Goal: Information Seeking & Learning: Learn about a topic

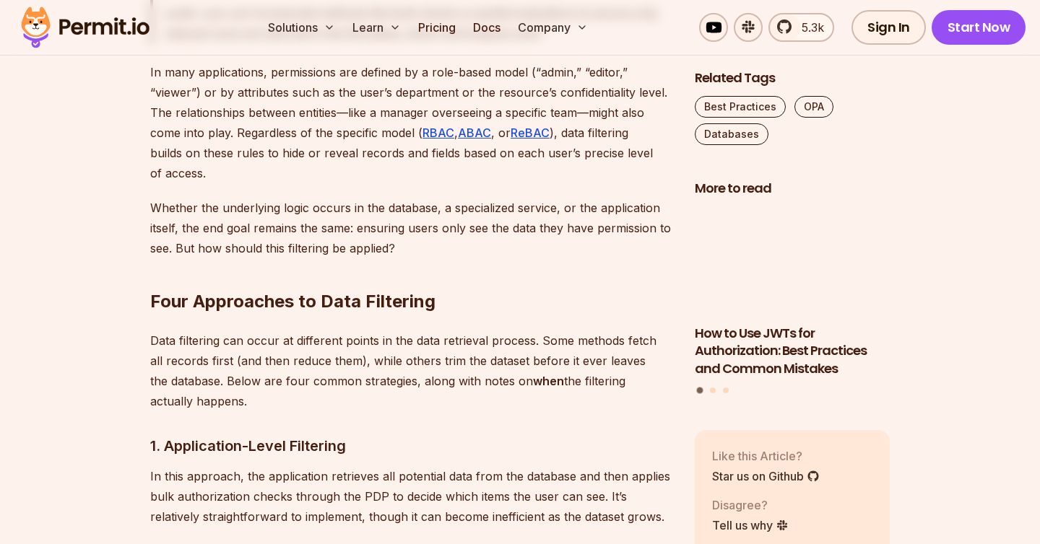
scroll to position [2370, 0]
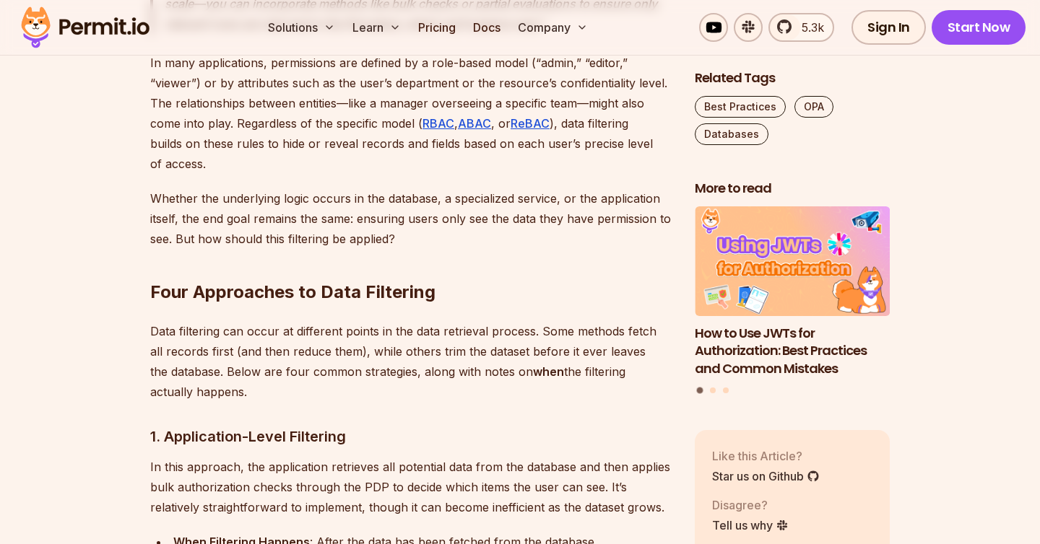
click at [454, 174] on p "In many applications, permissions are defined by a role-based model (“admin,” “…" at bounding box center [410, 113] width 521 height 121
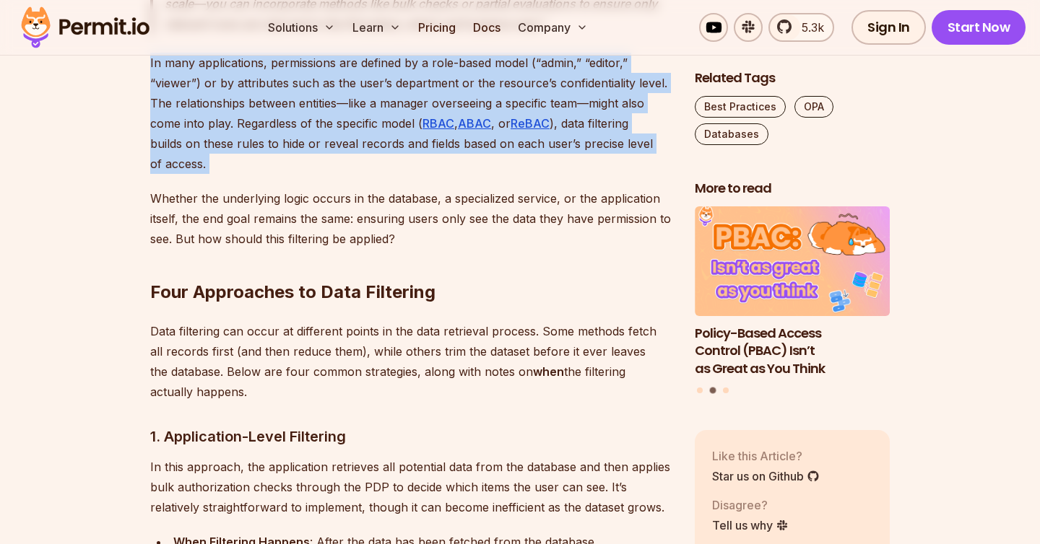
click at [454, 174] on p "In many applications, permissions are defined by a role-based model (“admin,” “…" at bounding box center [410, 113] width 521 height 121
click at [306, 174] on p "In many applications, permissions are defined by a role-based model (“admin,” “…" at bounding box center [410, 113] width 521 height 121
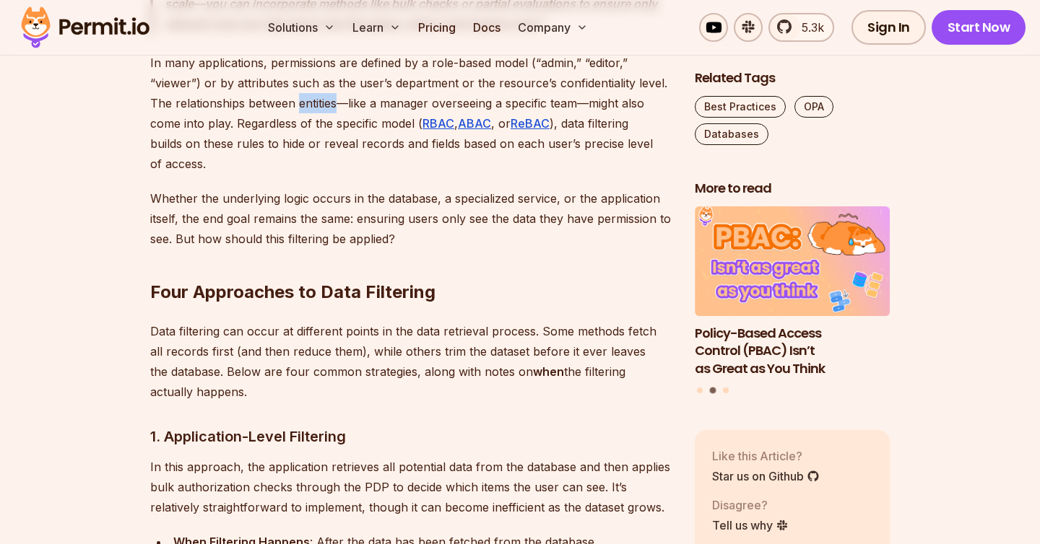
click at [306, 174] on p "In many applications, permissions are defined by a role-based model (“admin,” “…" at bounding box center [410, 113] width 521 height 121
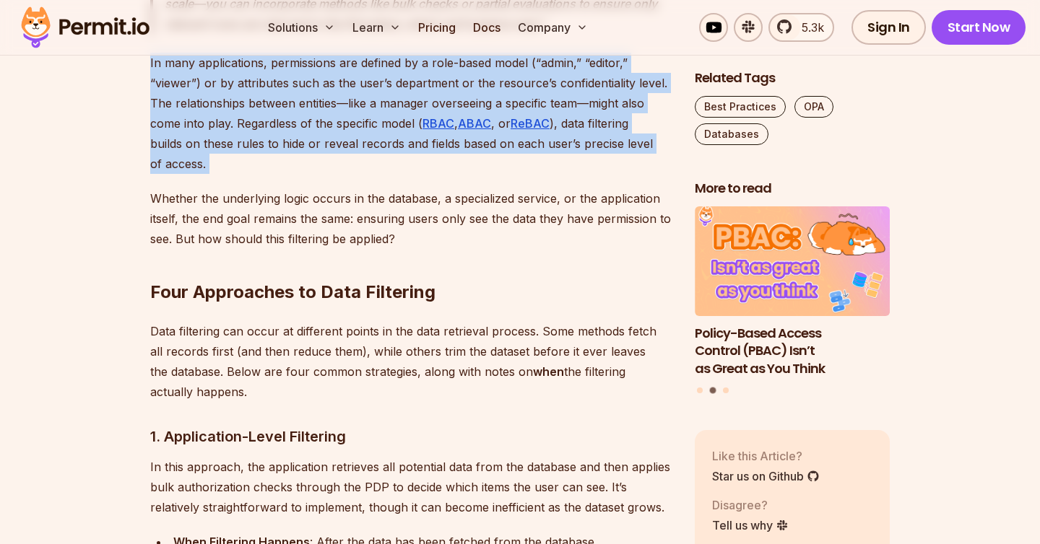
click at [306, 174] on p "In many applications, permissions are defined by a role-based model (“admin,” “…" at bounding box center [410, 113] width 521 height 121
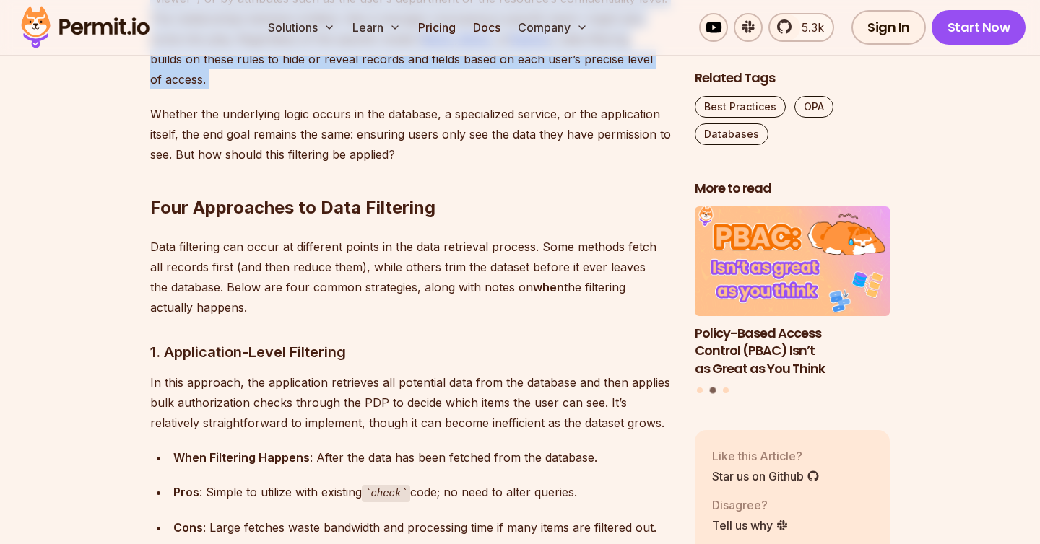
scroll to position [2456, 0]
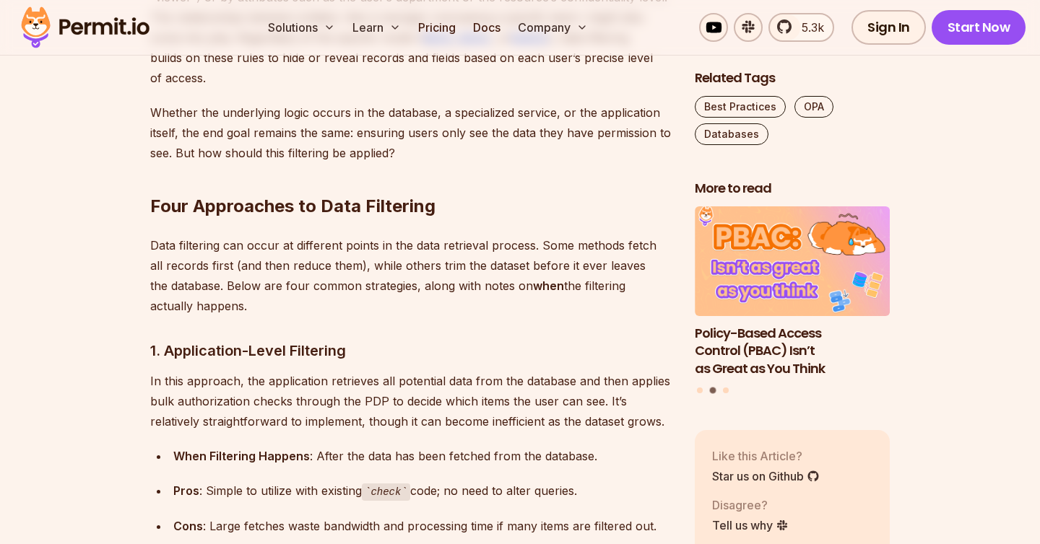
click at [278, 163] on p "Whether the underlying logic occurs in the database, a specialized service, or …" at bounding box center [410, 133] width 521 height 61
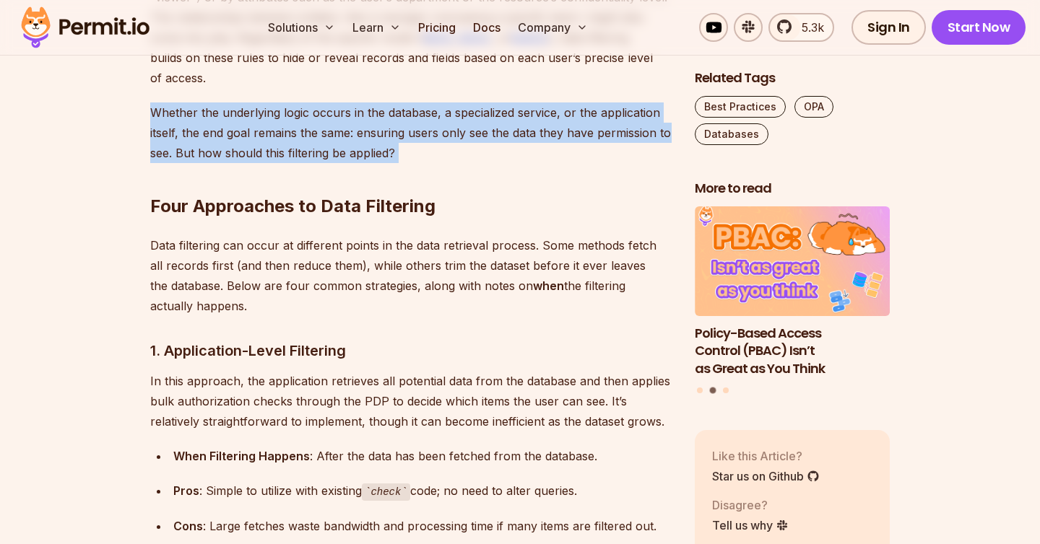
click at [278, 163] on p "Whether the underlying logic occurs in the database, a specialized service, or …" at bounding box center [410, 133] width 521 height 61
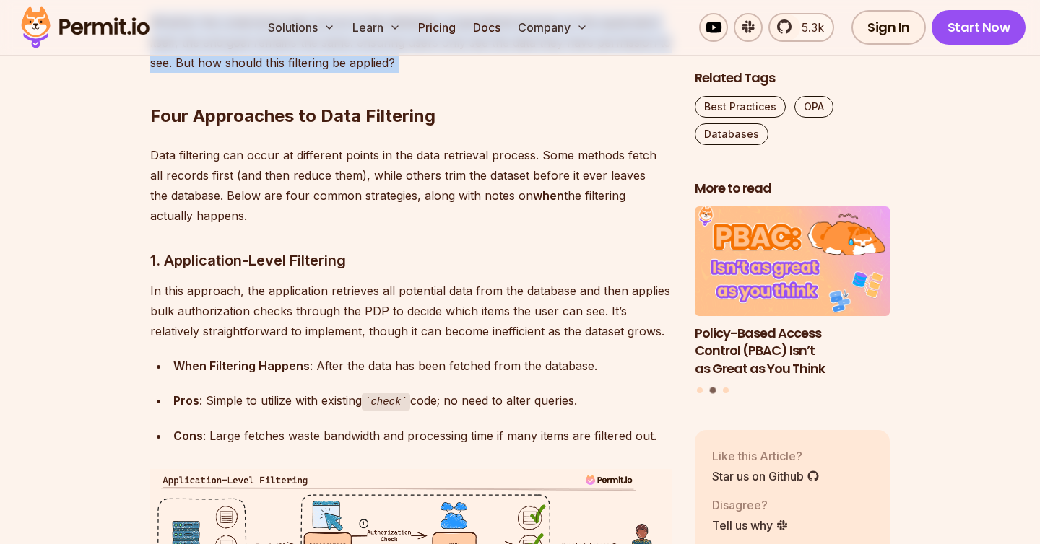
scroll to position [2547, 0]
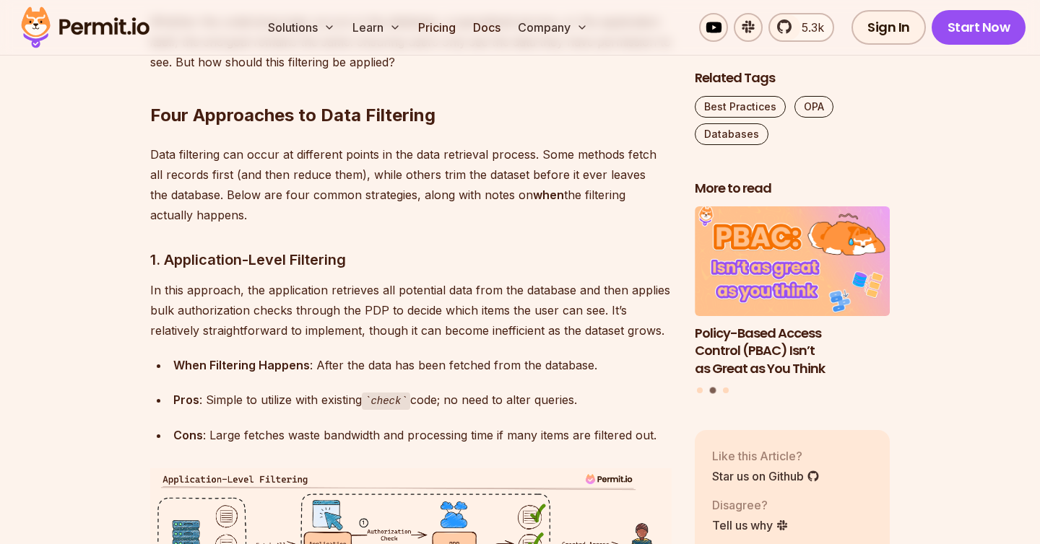
click at [280, 225] on p "Data filtering can occur at different points in the data retrieval process. Som…" at bounding box center [410, 184] width 521 height 81
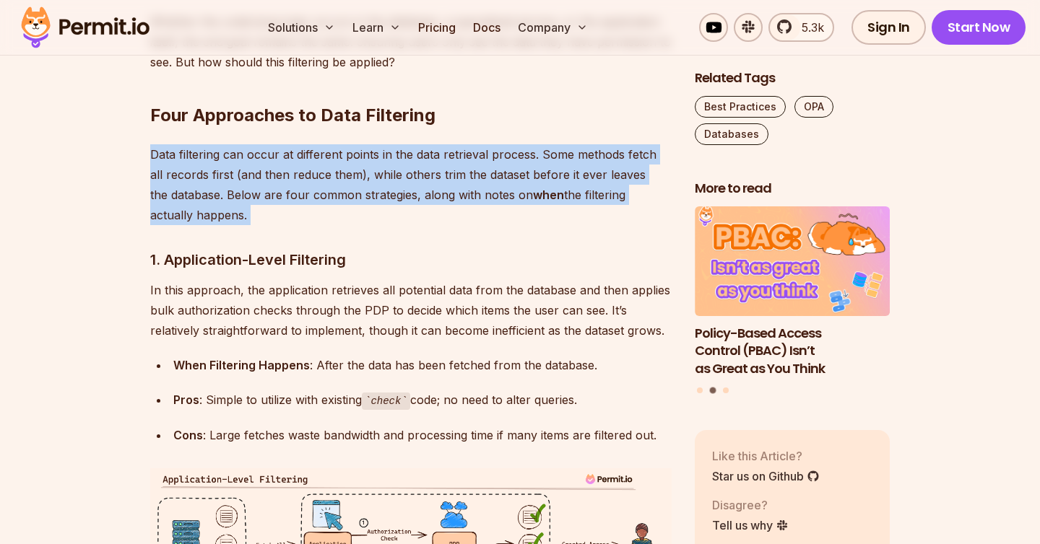
click at [280, 225] on p "Data filtering can occur at different points in the data retrieval process. Som…" at bounding box center [410, 184] width 521 height 81
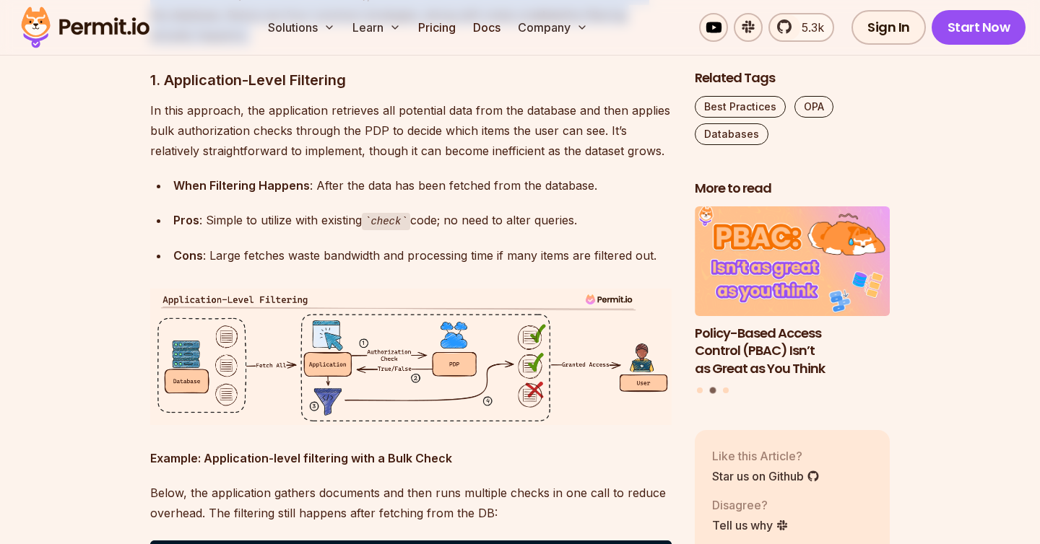
scroll to position [2730, 0]
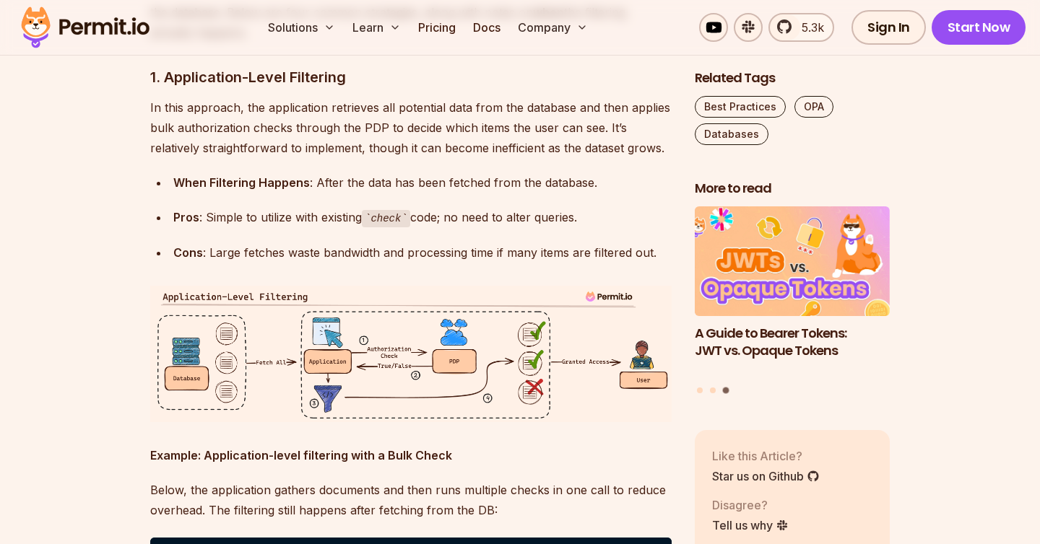
click at [243, 158] on p "In this approach, the application retrieves all potential data from the databas…" at bounding box center [410, 127] width 521 height 61
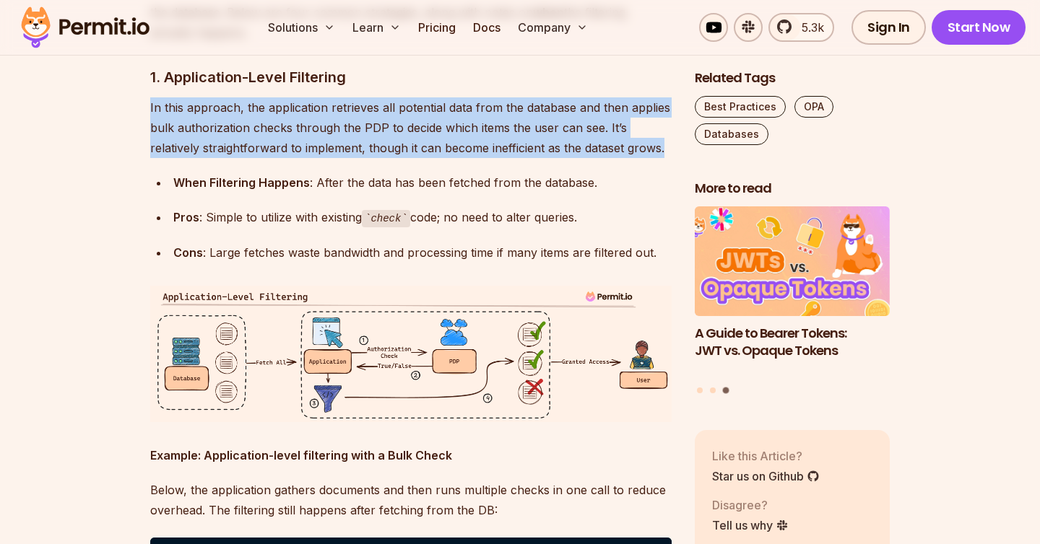
click at [243, 158] on p "In this approach, the application retrieves all potential data from the databas…" at bounding box center [410, 127] width 521 height 61
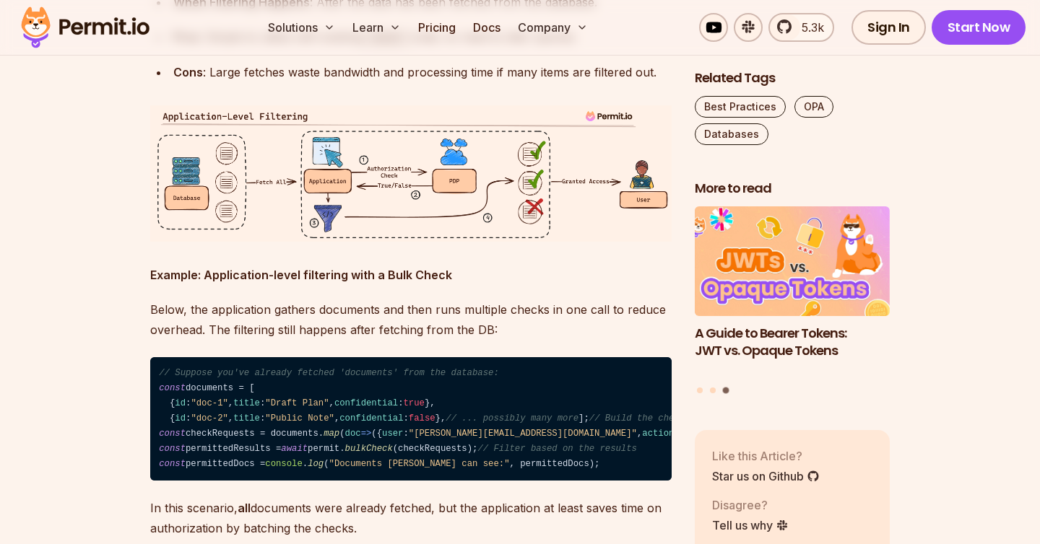
scroll to position [2911, 0]
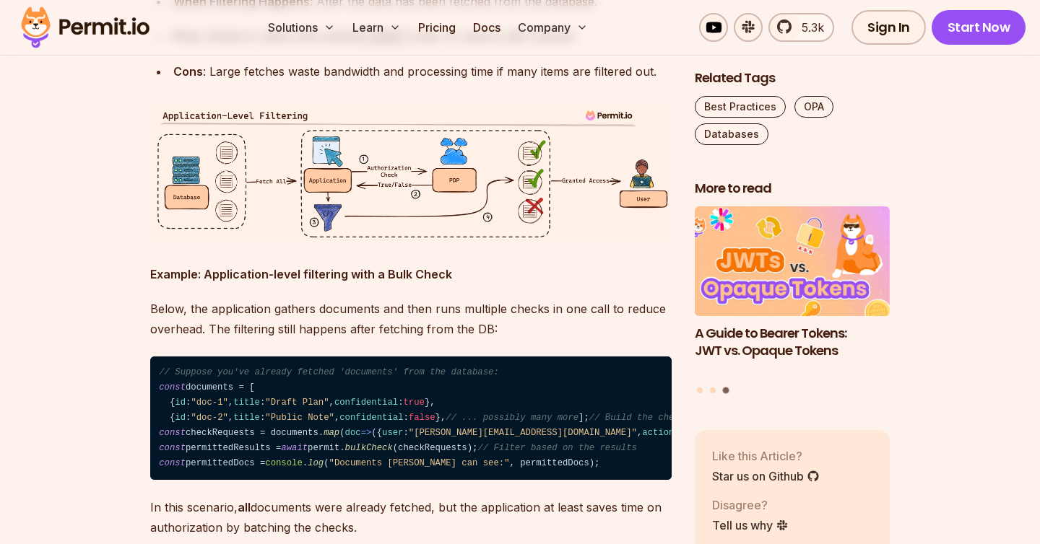
click at [235, 241] on img at bounding box center [410, 173] width 521 height 136
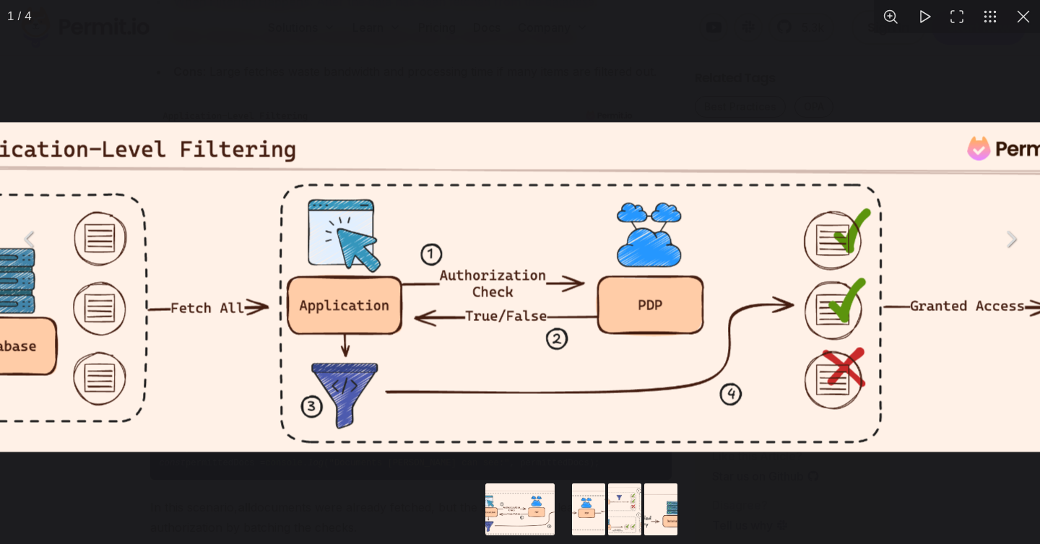
click at [235, 279] on img "You can close this modal content with the ESC key" at bounding box center [545, 286] width 1259 height 329
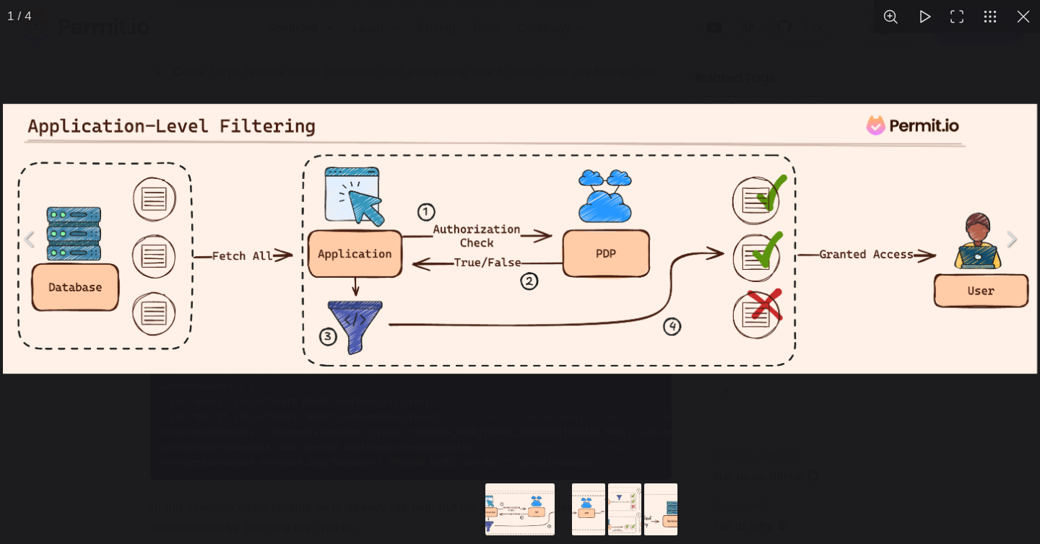
click at [235, 279] on img "You can close this modal content with the ESC key" at bounding box center [520, 239] width 1034 height 271
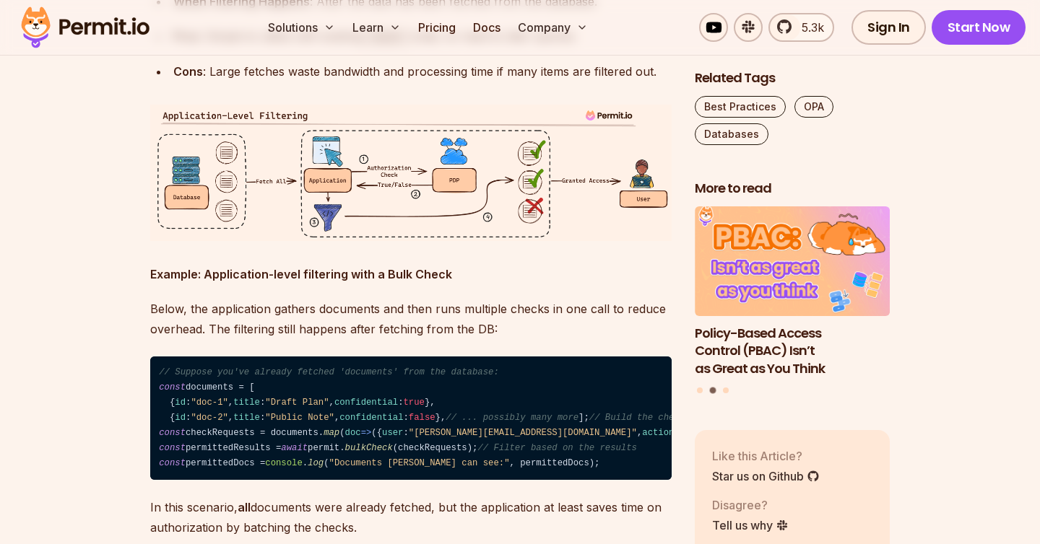
click at [347, 241] on img at bounding box center [410, 173] width 521 height 136
click at [347, 305] on img "You can close this modal content with the ESC key" at bounding box center [520, 239] width 1034 height 271
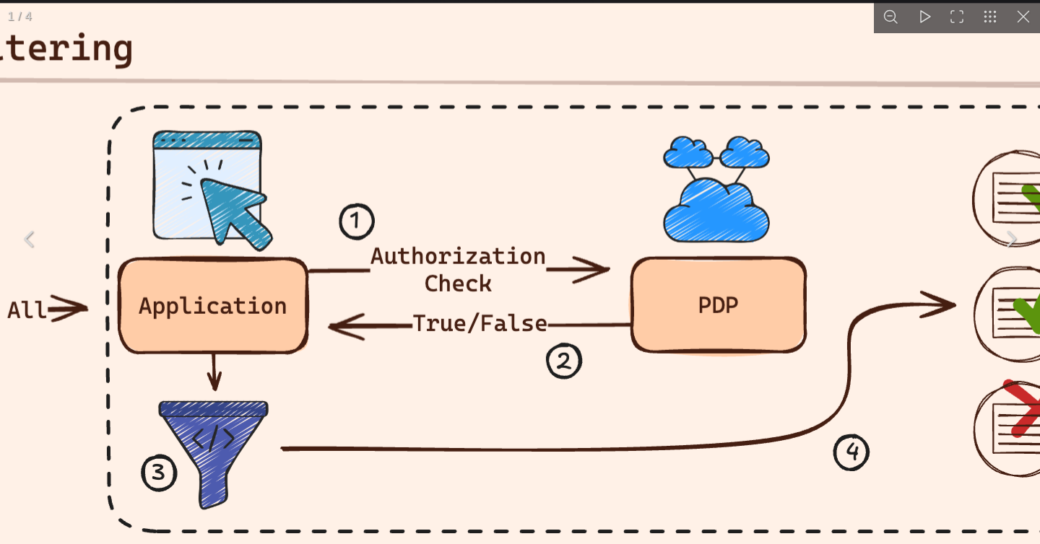
click at [695, 467] on img "You can close this modal content with the ESC key" at bounding box center [545, 275] width 2081 height 544
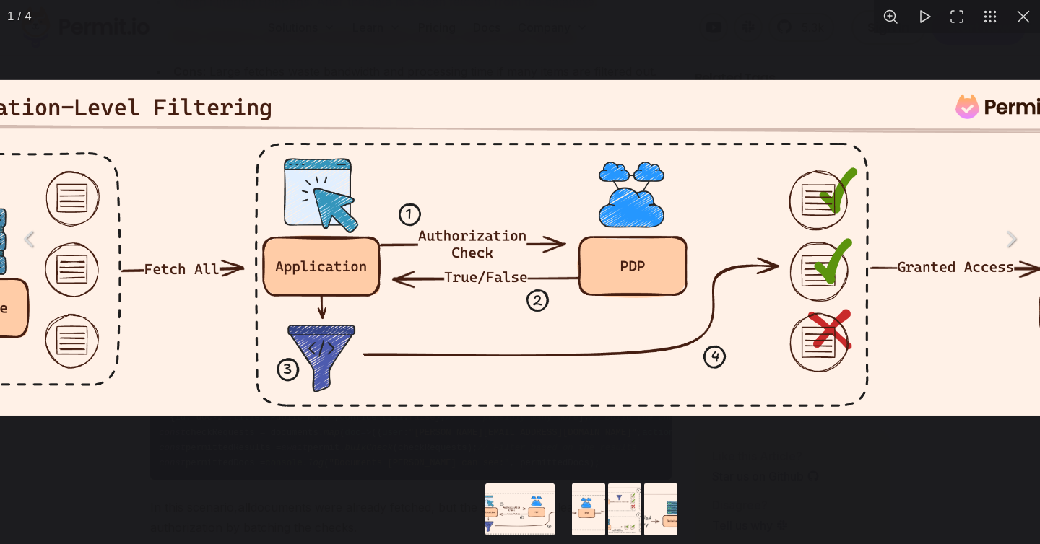
click at [695, 467] on div "You can close this modal content with the ESC key" at bounding box center [520, 239] width 1040 height 478
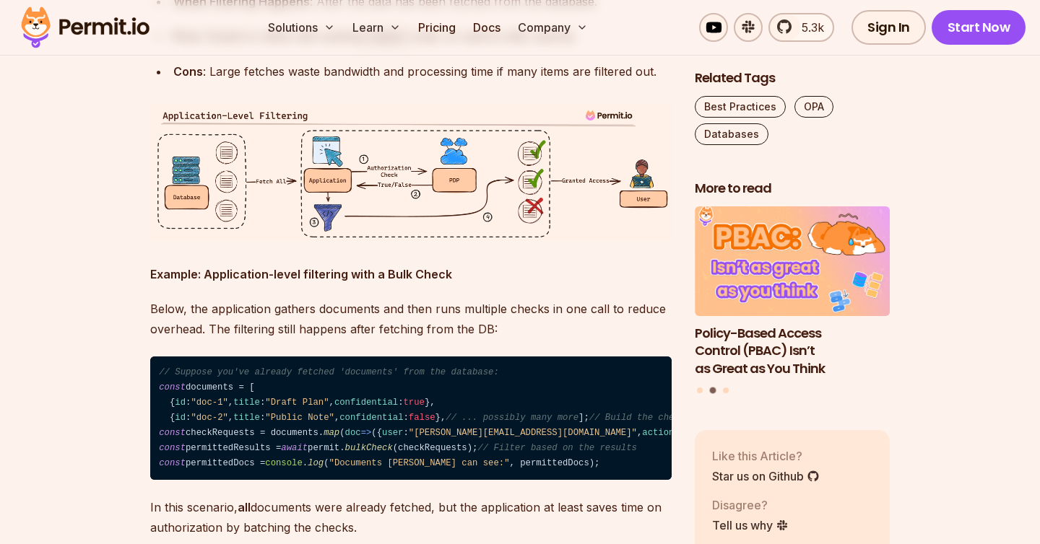
click at [518, 241] on img at bounding box center [410, 173] width 521 height 136
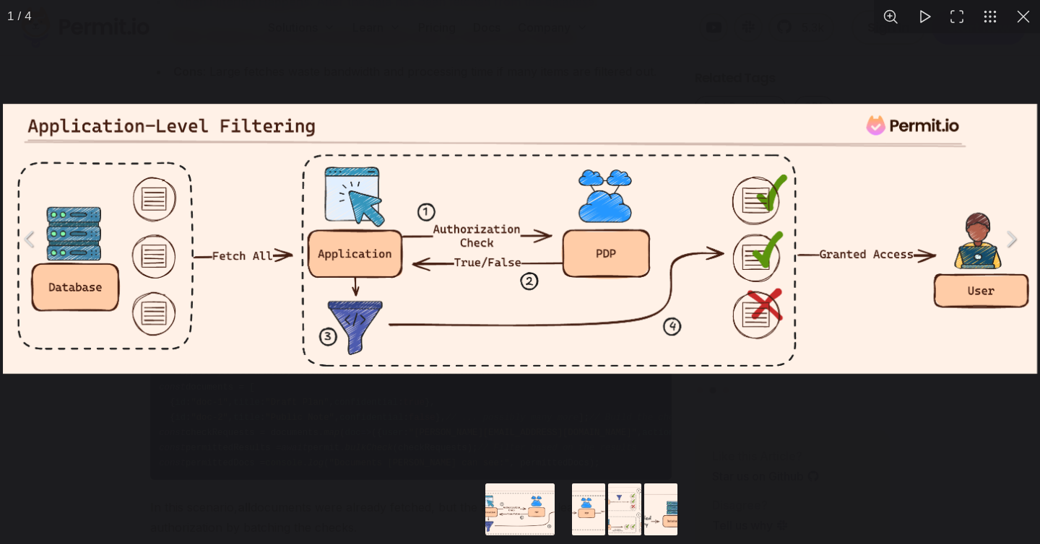
click at [594, 503] on button "Go to slide #2" at bounding box center [588, 510] width 69 height 52
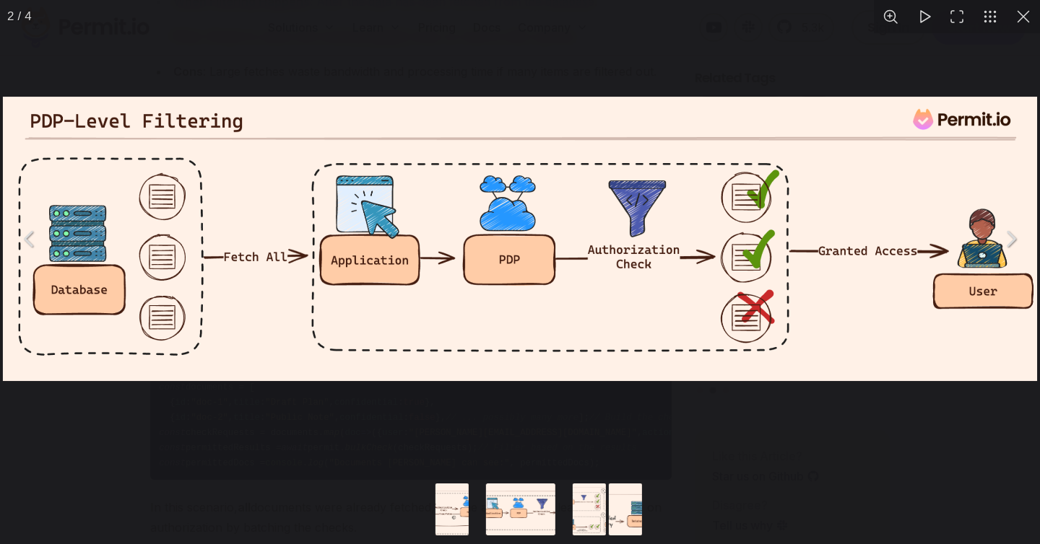
click at [594, 503] on button "Go to slide #3" at bounding box center [589, 510] width 69 height 52
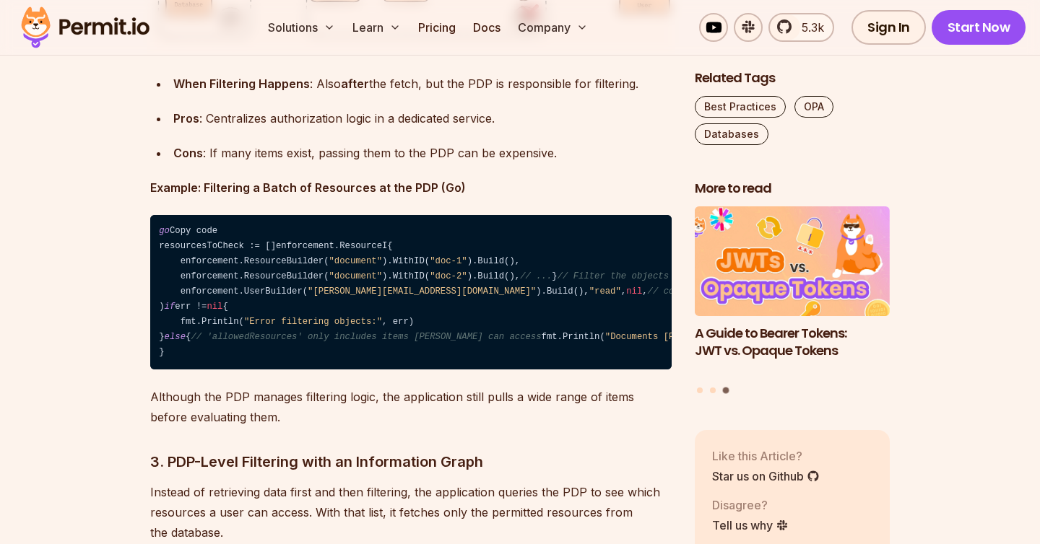
scroll to position [3683, 0]
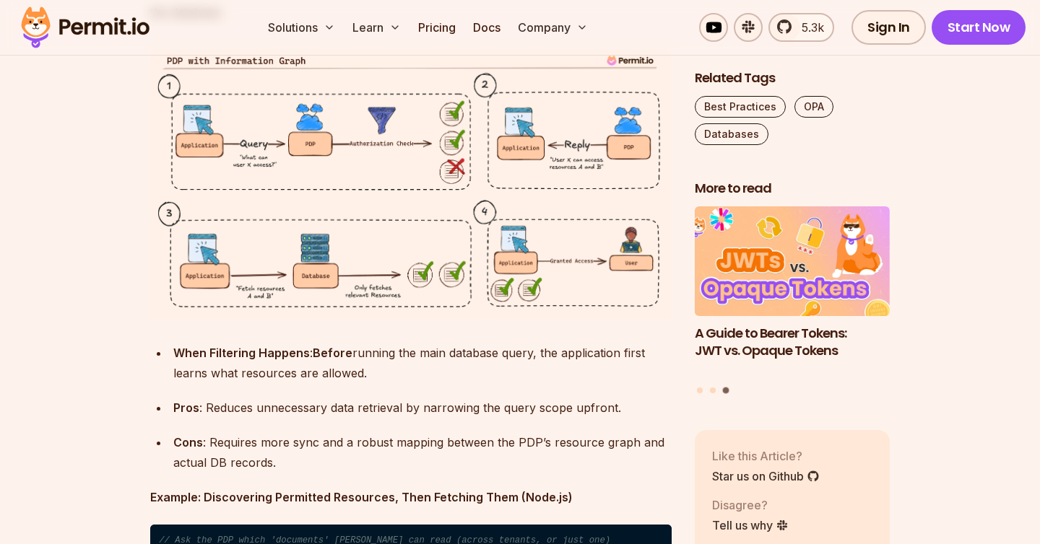
scroll to position [4206, 0]
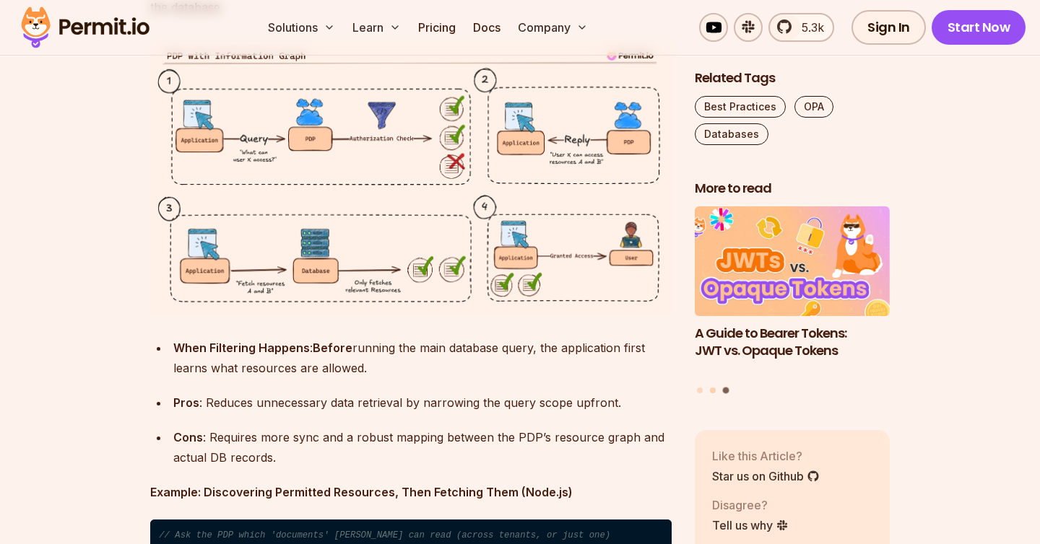
click at [713, 390] on button "Go to slide 2" at bounding box center [713, 390] width 6 height 6
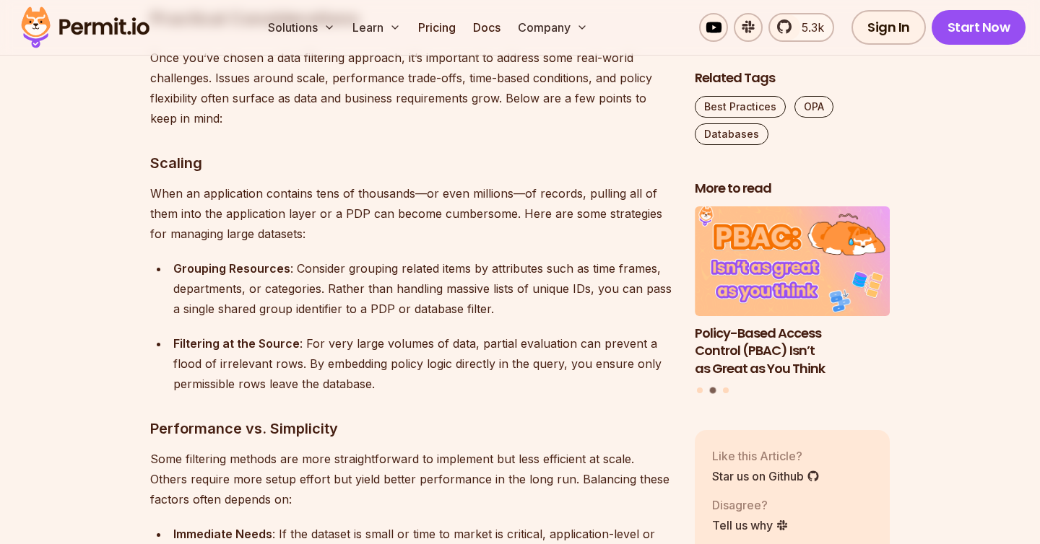
scroll to position [5861, 0]
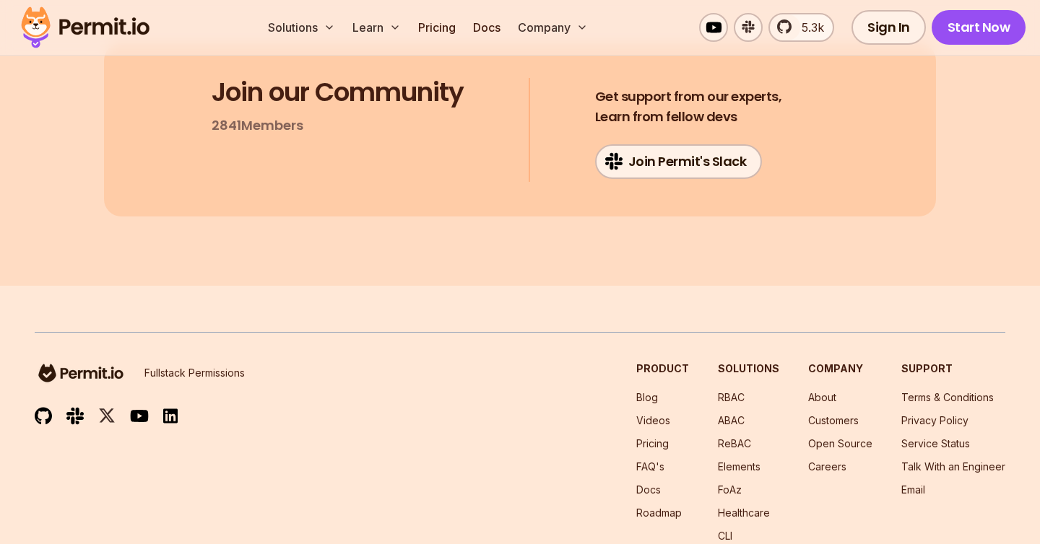
scroll to position [9204, 0]
